Goal: Navigation & Orientation: Find specific page/section

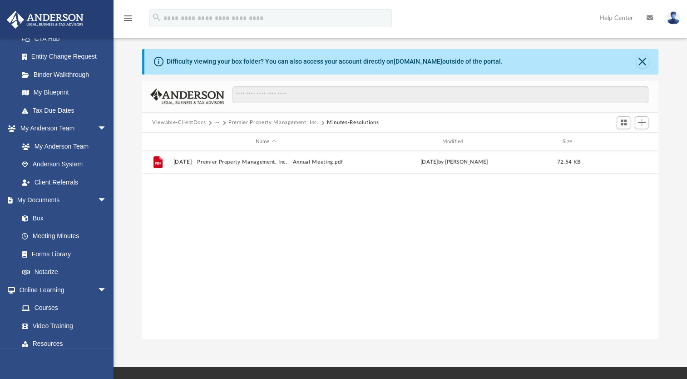
scroll to position [155, 0]
click at [62, 221] on link "Box" at bounding box center [62, 217] width 99 height 18
click at [57, 218] on link "Box" at bounding box center [62, 217] width 99 height 18
click at [53, 197] on link "My Documents arrow_drop_down" at bounding box center [60, 199] width 109 height 18
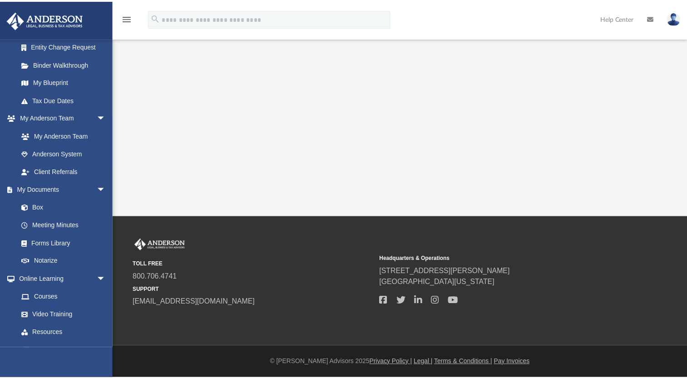
scroll to position [196, 0]
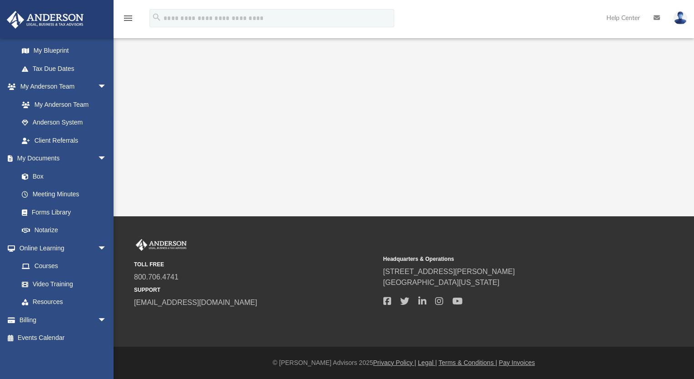
click at [51, 175] on link "Box" at bounding box center [62, 176] width 99 height 18
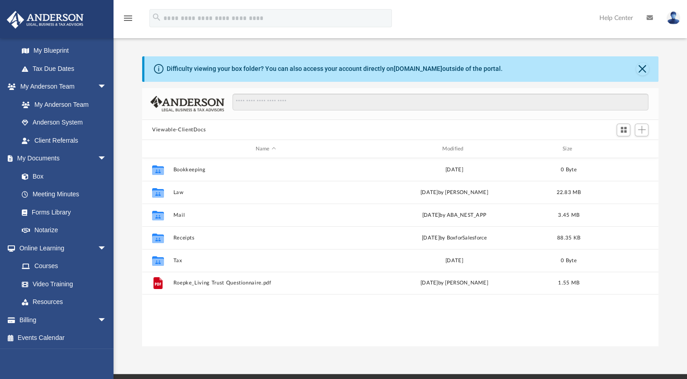
scroll to position [199, 509]
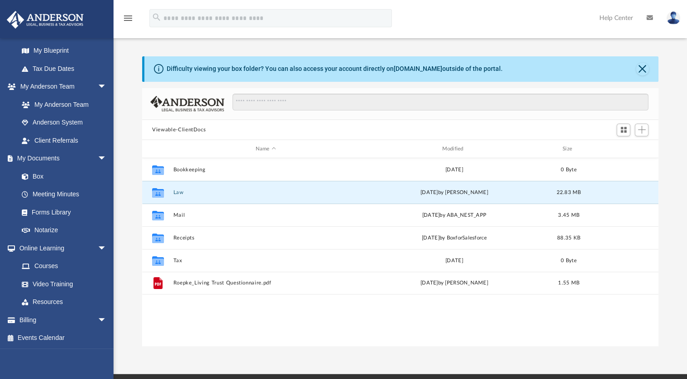
click at [176, 194] on button "Law" at bounding box center [266, 192] width 185 height 6
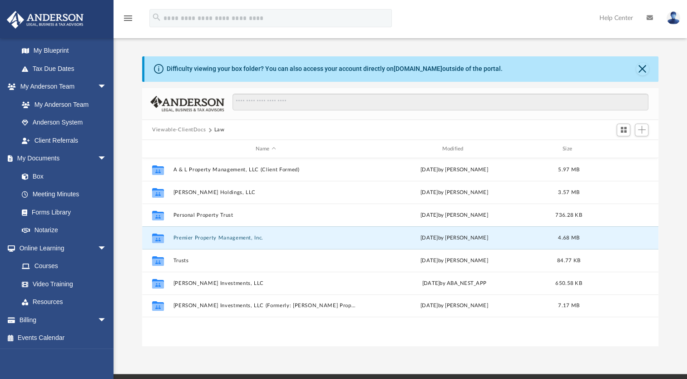
click at [213, 239] on button "Premier Property Management, Inc." at bounding box center [266, 238] width 185 height 6
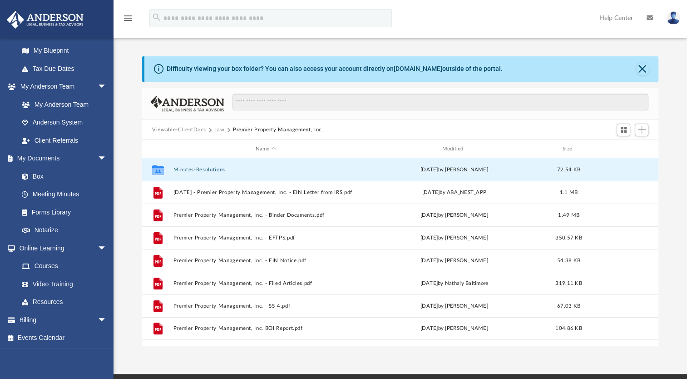
click at [208, 170] on button "Minutes-Resolutions" at bounding box center [266, 170] width 185 height 6
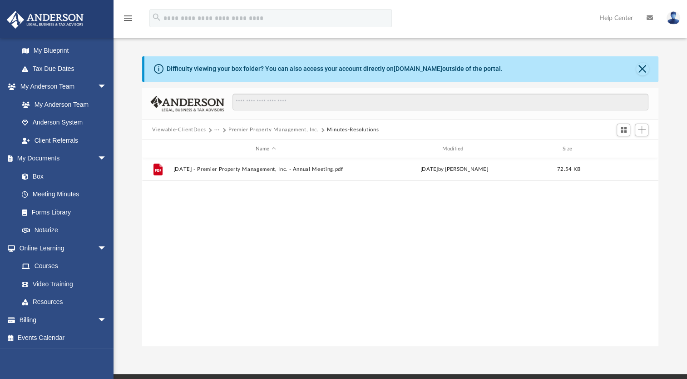
click at [208, 240] on div "File [DATE] - Premier Property Management, Inc. - Annual Meeting.pdf [DATE] by …" at bounding box center [400, 252] width 516 height 188
